Goal: Check status

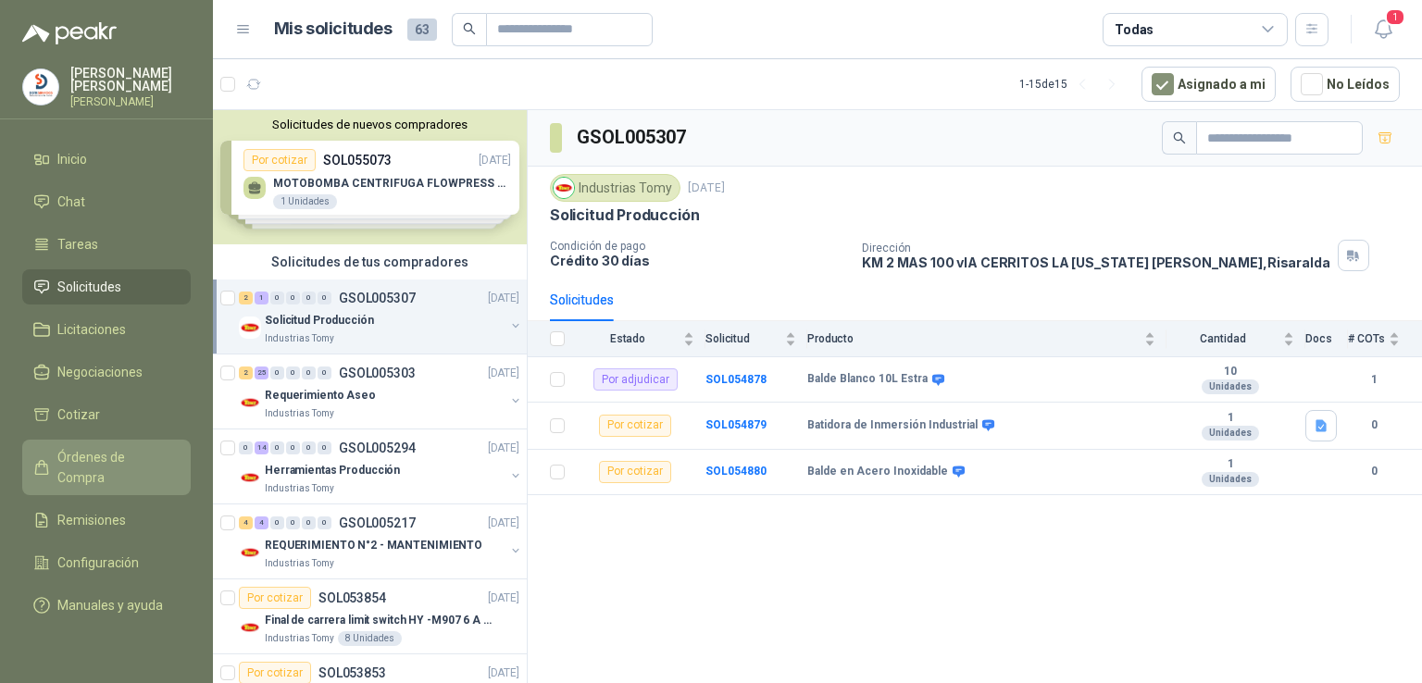
click at [160, 454] on span "Órdenes de Compra" at bounding box center [115, 467] width 116 height 41
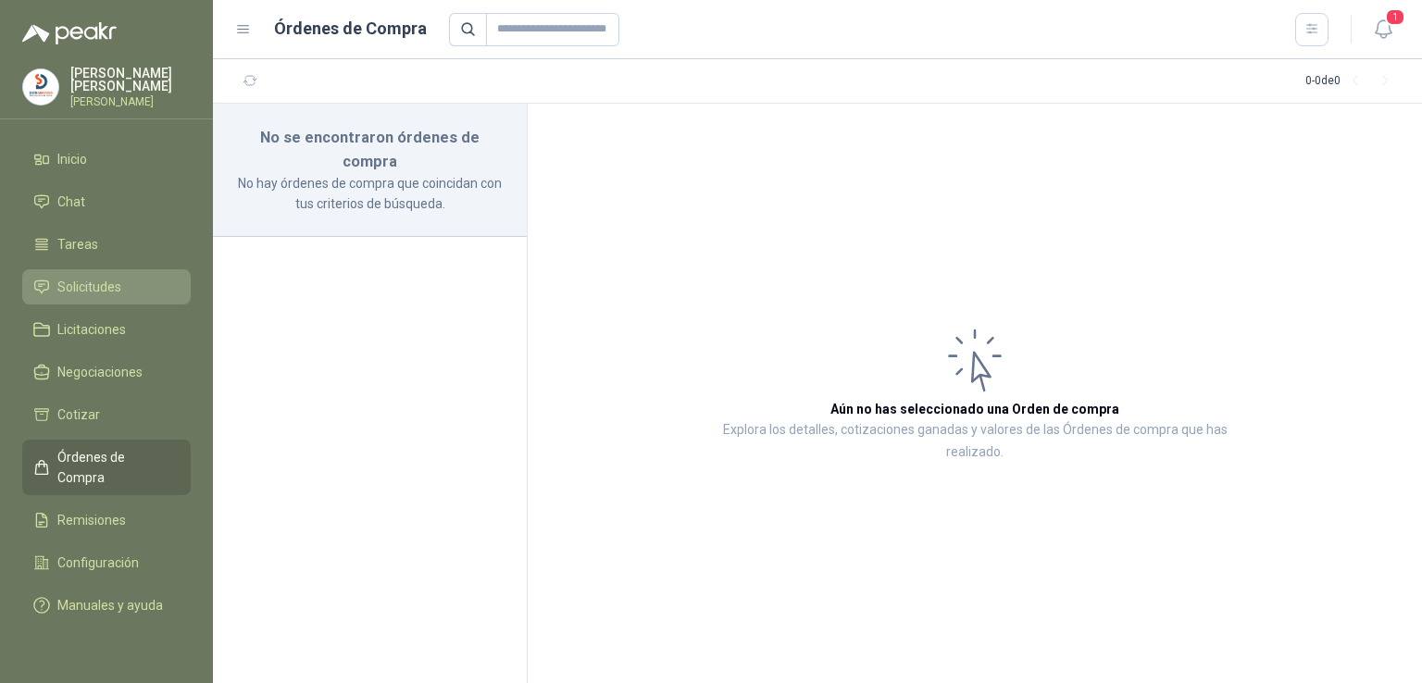
click at [133, 293] on li "Solicitudes" at bounding box center [106, 287] width 146 height 20
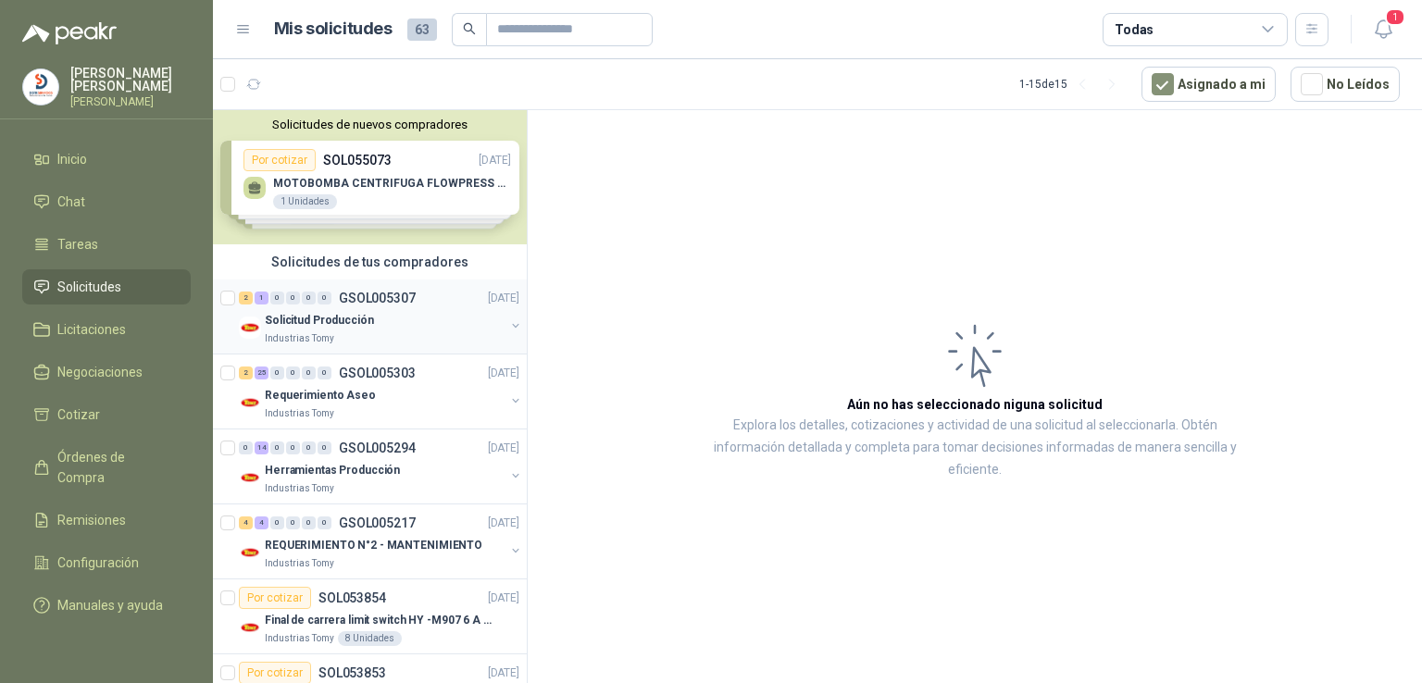
click at [319, 322] on p "Solicitud Producción" at bounding box center [319, 321] width 109 height 18
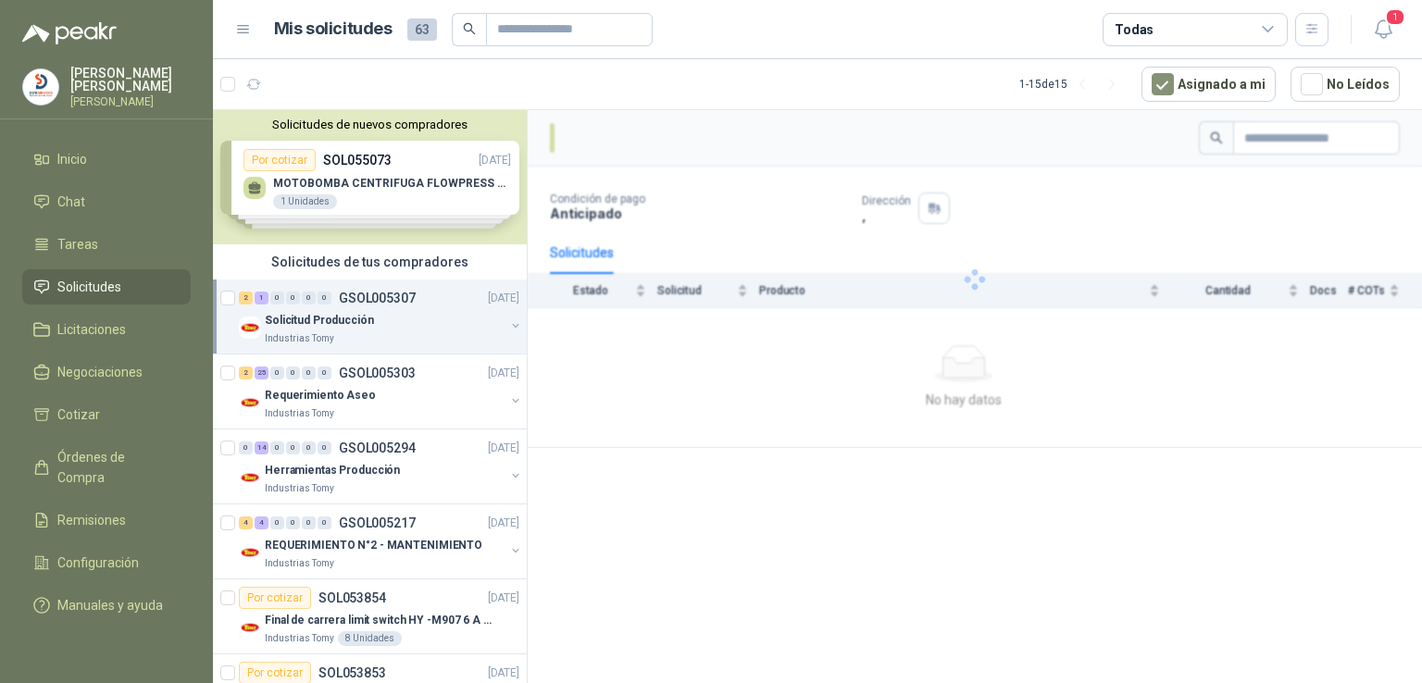
click at [319, 322] on p "Solicitud Producción" at bounding box center [319, 321] width 109 height 18
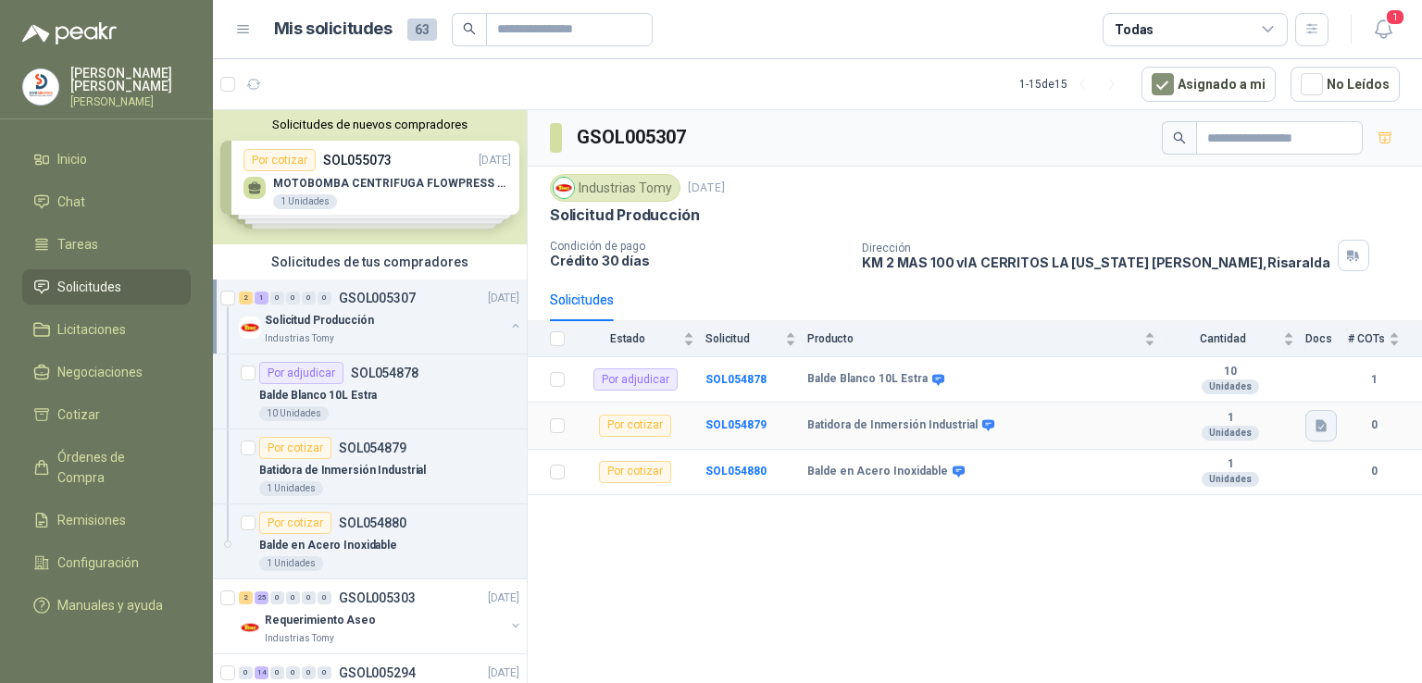
click at [1313, 437] on button "button" at bounding box center [1321, 425] width 31 height 31
click at [1324, 419] on icon "button" at bounding box center [1322, 427] width 16 height 16
click at [1326, 422] on icon "button" at bounding box center [1321, 426] width 11 height 12
click at [711, 421] on b "SOL054879" at bounding box center [736, 425] width 61 height 13
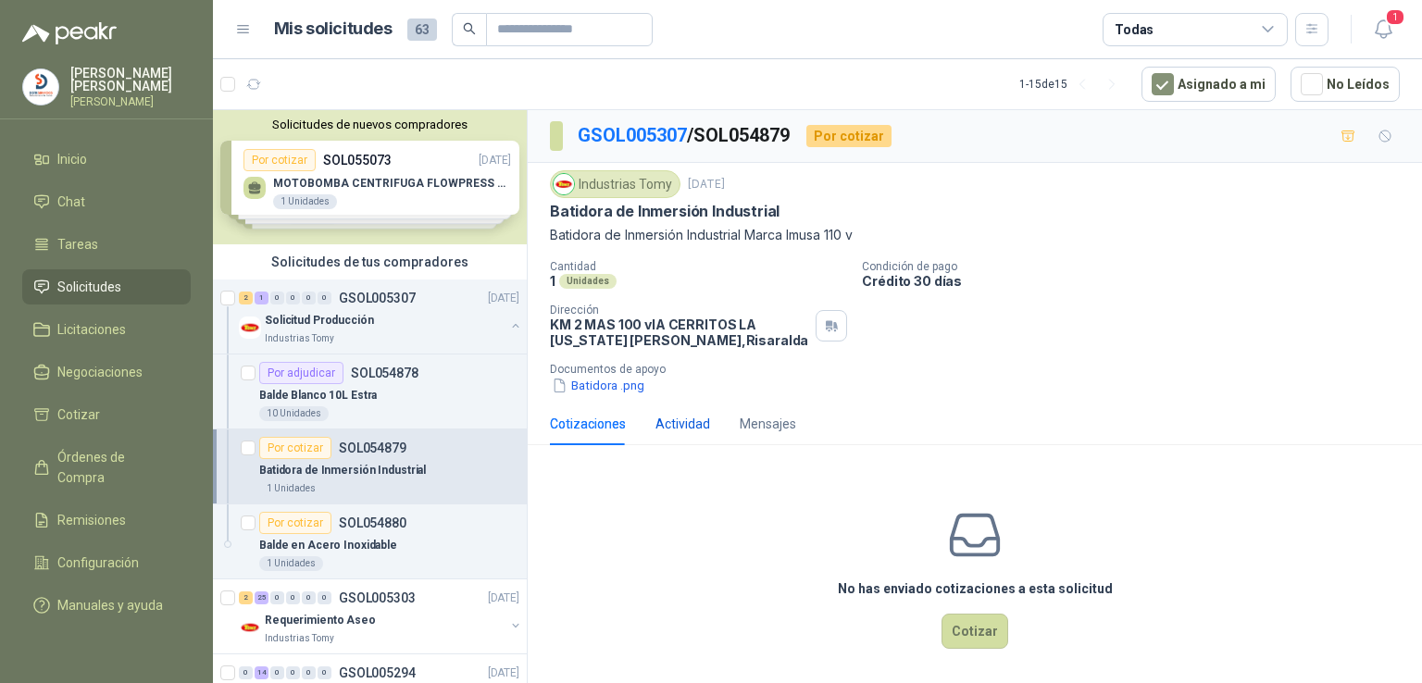
click at [696, 418] on div "Actividad" at bounding box center [683, 424] width 55 height 20
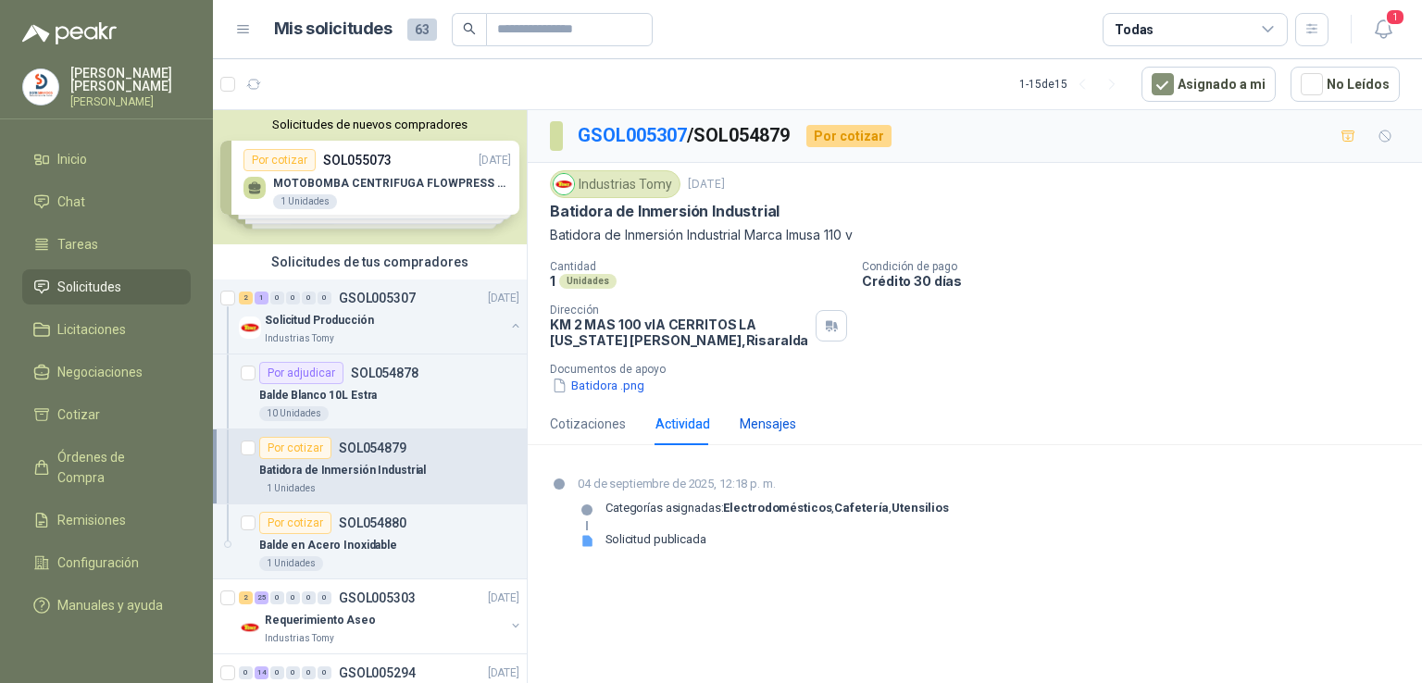
click at [752, 420] on div "Mensajes" at bounding box center [768, 424] width 56 height 20
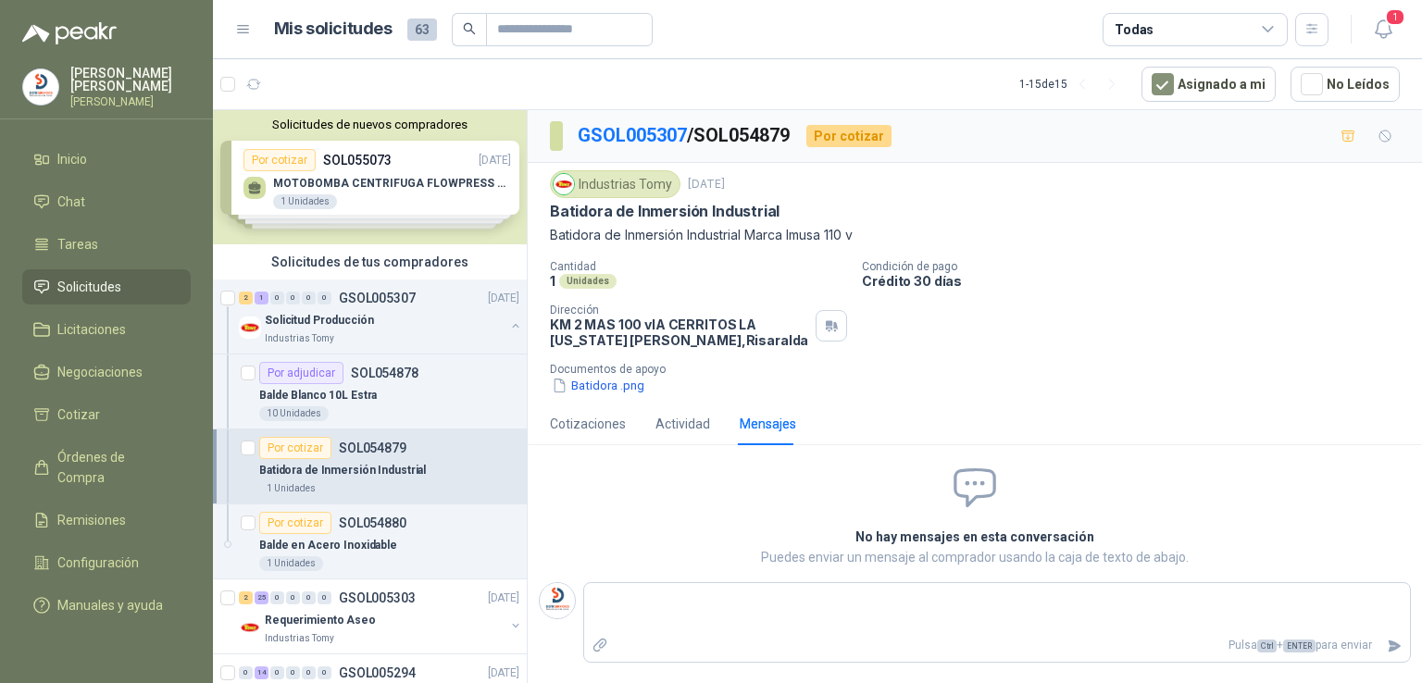
click at [752, 420] on div "Mensajes" at bounding box center [768, 424] width 56 height 20
click at [663, 427] on div "Actividad" at bounding box center [683, 424] width 55 height 20
